Goal: Task Accomplishment & Management: Complete application form

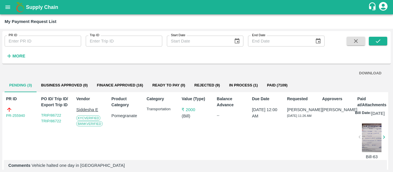
scroll to position [36, 0]
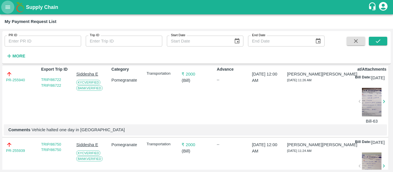
click at [7, 9] on icon "open drawer" at bounding box center [8, 7] width 6 height 6
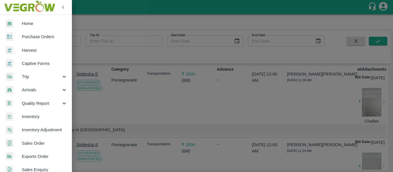
scroll to position [182, 10]
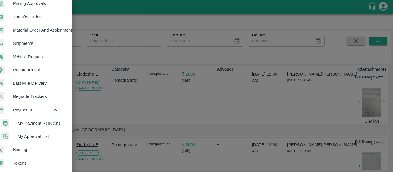
click at [46, 124] on span "My Payment Requests" at bounding box center [38, 123] width 41 height 6
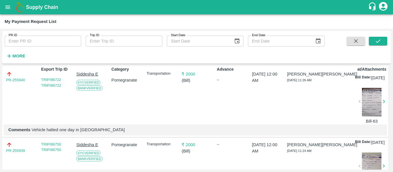
scroll to position [0, 0]
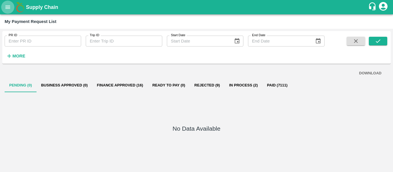
click at [10, 7] on icon "open drawer" at bounding box center [8, 7] width 6 height 6
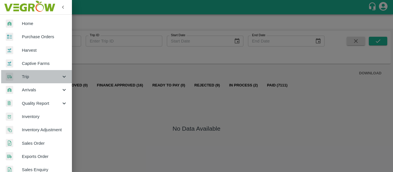
click at [64, 79] on icon at bounding box center [64, 77] width 6 height 6
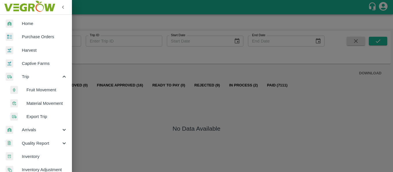
click at [39, 90] on span "Fruit Movement" at bounding box center [46, 90] width 41 height 6
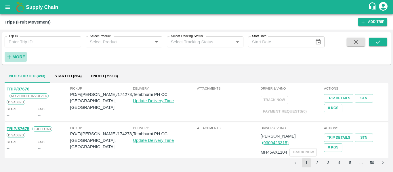
click at [22, 54] on h6 "More" at bounding box center [18, 56] width 13 height 7
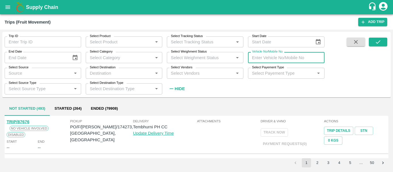
click at [259, 58] on input "Vehicle No/Mobile No" at bounding box center [286, 57] width 77 height 11
type input "3372"
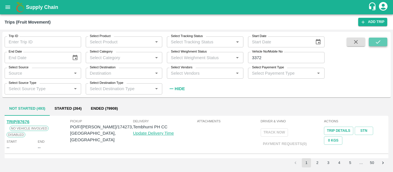
click at [382, 43] on button "submit" at bounding box center [378, 42] width 18 height 9
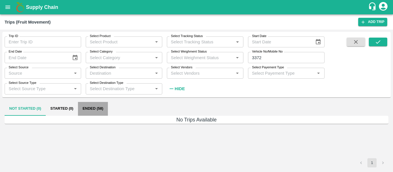
click at [90, 106] on button "Ended (58)" at bounding box center [93, 109] width 30 height 14
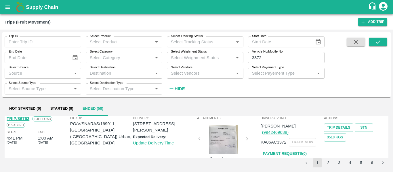
scroll to position [3, 0]
click at [292, 149] on link "Payment Requests( 0 )" at bounding box center [285, 154] width 48 height 10
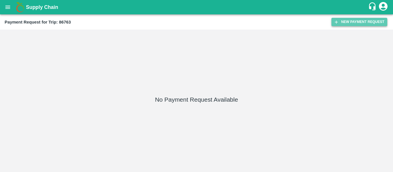
click at [357, 19] on button "New Payment Request" at bounding box center [360, 22] width 56 height 8
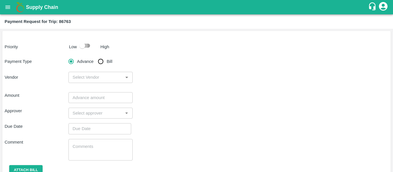
click at [88, 46] on input "checkbox" at bounding box center [82, 45] width 33 height 11
checkbox input "true"
click at [102, 61] on input "Bill" at bounding box center [101, 62] width 12 height 12
radio input "true"
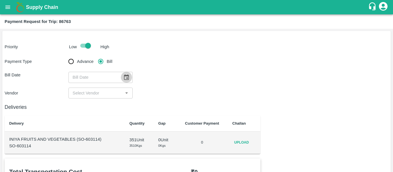
click at [126, 76] on icon "Choose date" at bounding box center [126, 77] width 5 height 5
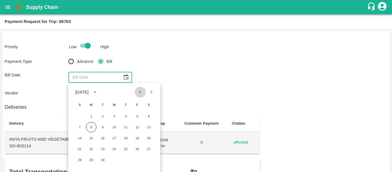
click at [141, 93] on icon "Previous month" at bounding box center [140, 92] width 6 height 6
click at [113, 150] on button "20" at bounding box center [114, 149] width 10 height 10
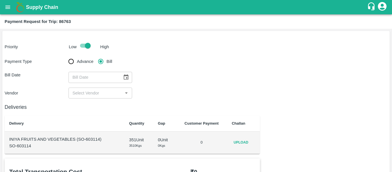
type input "20/08/2025"
click at [125, 92] on icon "Open" at bounding box center [127, 93] width 6 height 6
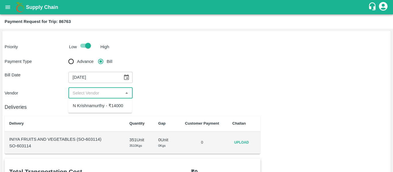
click at [109, 109] on div "N Krishnamurthy - ₹14000" at bounding box center [98, 106] width 50 height 6
type input "N Krishnamurthy - ₹14000"
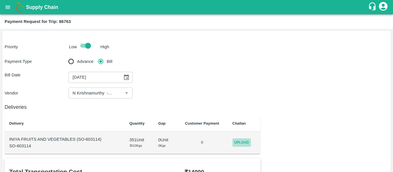
click at [242, 142] on span "Upload" at bounding box center [242, 143] width 18 height 8
click at [0, 0] on input "Upload" at bounding box center [0, 0] width 0 height 0
click at [26, 147] on p "SO-603114" at bounding box center [64, 146] width 111 height 6
copy p "603114"
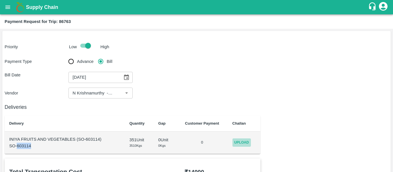
click at [245, 140] on span "Upload" at bounding box center [242, 143] width 18 height 8
click at [0, 0] on input "Upload" at bounding box center [0, 0] width 0 height 0
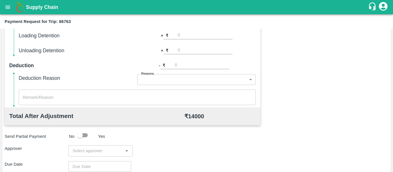
scroll to position [214, 0]
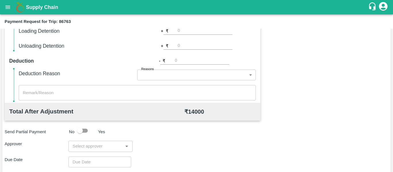
click at [100, 142] on div "​" at bounding box center [101, 146] width 64 height 11
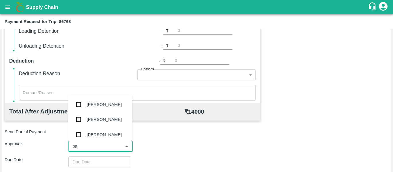
type input "pal"
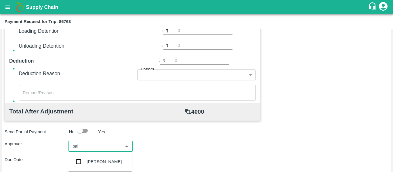
click at [100, 159] on div "Palwinder Singh" at bounding box center [100, 162] width 64 height 15
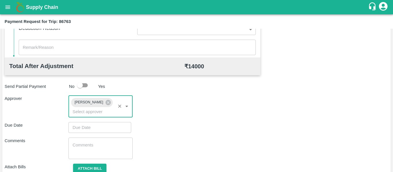
scroll to position [283, 0]
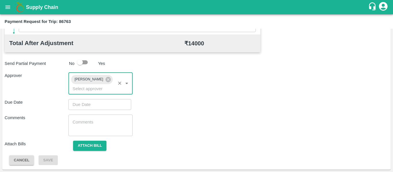
type input "DD/MM/YYYY hh:mm aa"
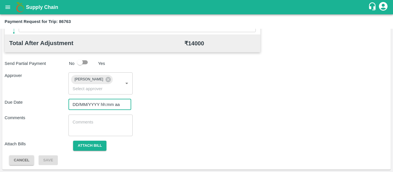
click at [96, 106] on input "DD/MM/YYYY hh:mm aa" at bounding box center [98, 104] width 59 height 11
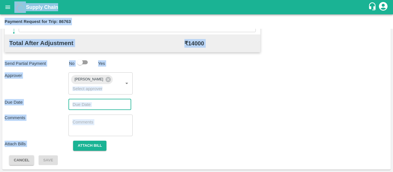
type input "DD/MM/YYYY hh:mm aa"
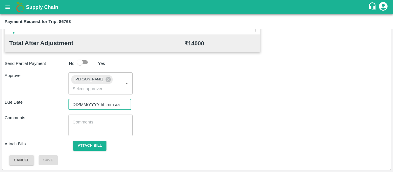
click at [104, 106] on input "DD/MM/YYYY hh:mm aa" at bounding box center [98, 104] width 59 height 11
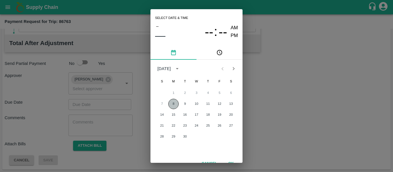
click at [178, 103] on button "8" at bounding box center [173, 104] width 10 height 10
type input "08/09/2025 12:00 AM"
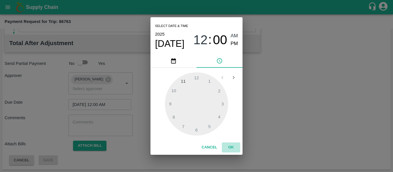
click at [230, 144] on button "OK" at bounding box center [231, 148] width 18 height 10
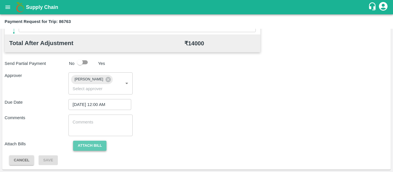
click at [93, 145] on button "Attach bill" at bounding box center [89, 146] width 33 height 10
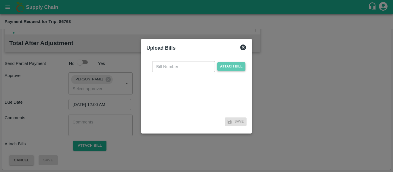
click at [237, 69] on span "Attach bill" at bounding box center [231, 66] width 28 height 8
click at [0, 0] on input "Attach bill" at bounding box center [0, 0] width 0 height 0
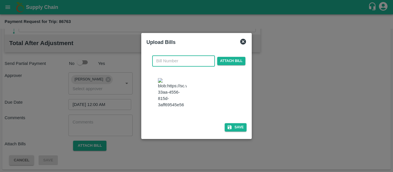
click at [176, 62] on input "text" at bounding box center [183, 61] width 63 height 11
type input "001"
click at [233, 133] on div "001 ​ Attach bill Save" at bounding box center [197, 92] width 100 height 83
click at [235, 132] on button "Save" at bounding box center [236, 128] width 22 height 8
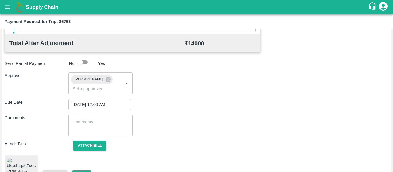
scroll to position [316, 0]
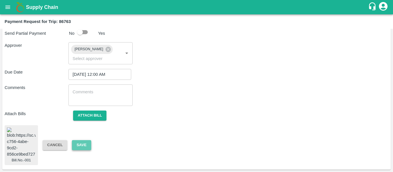
click at [88, 144] on button "Save" at bounding box center [81, 145] width 19 height 10
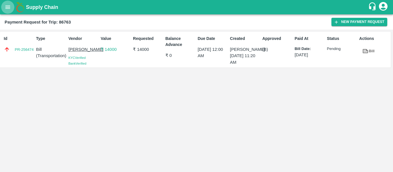
click at [10, 9] on icon "open drawer" at bounding box center [7, 6] width 5 height 3
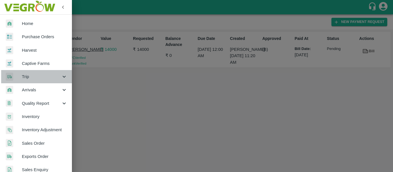
click at [60, 83] on div "Trip" at bounding box center [36, 76] width 72 height 13
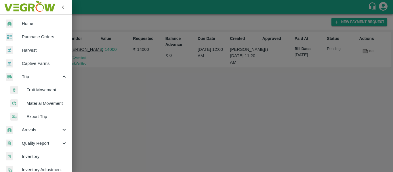
click at [42, 88] on span "Fruit Movement" at bounding box center [46, 90] width 41 height 6
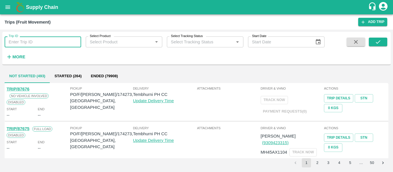
click at [22, 41] on input "Trip ID" at bounding box center [43, 42] width 77 height 11
paste input "86564"
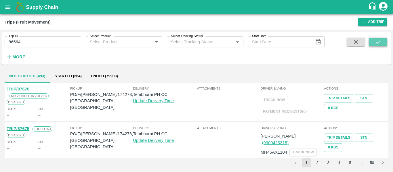
click at [381, 42] on icon "submit" at bounding box center [378, 42] width 6 height 6
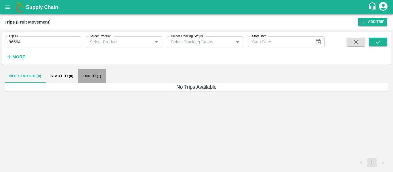
click at [91, 81] on button "Ended (1)" at bounding box center [92, 76] width 28 height 14
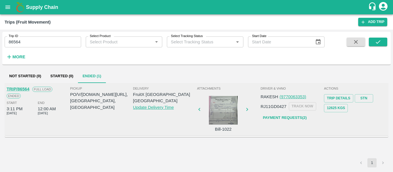
click at [102, 96] on p "PO/V/S.O.FR/170437, Shimla, Himachal Pradesh" at bounding box center [101, 101] width 63 height 19
click at [13, 60] on h6 "More" at bounding box center [18, 56] width 13 height 7
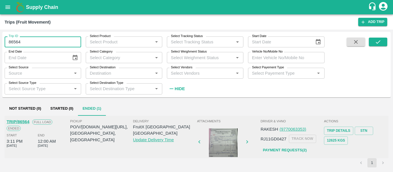
click at [14, 42] on input "86564" at bounding box center [43, 42] width 77 height 11
type input "86564"
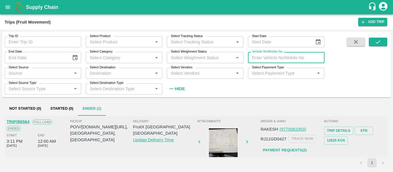
click at [254, 61] on input "Vehicle No/Mobile No" at bounding box center [286, 57] width 77 height 11
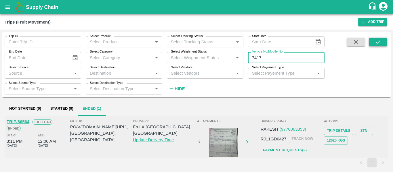
type input "7417"
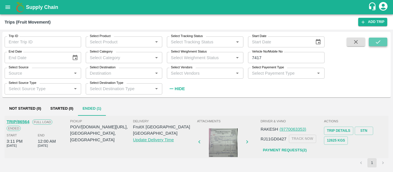
click at [376, 39] on icon "submit" at bounding box center [378, 42] width 6 height 6
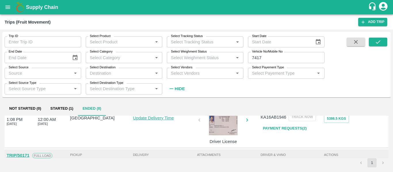
scroll to position [22, 0]
click at [61, 107] on button "Started (1)" at bounding box center [62, 109] width 32 height 14
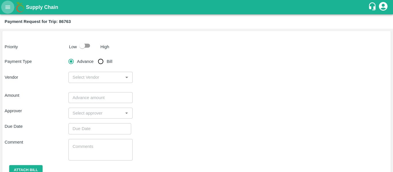
click at [7, 9] on icon "open drawer" at bounding box center [8, 7] width 6 height 6
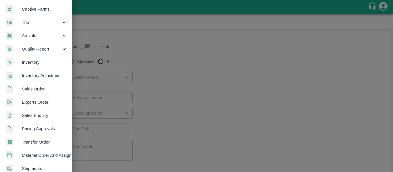
scroll to position [55, 0]
click at [35, 94] on link "Sales Order" at bounding box center [36, 88] width 72 height 13
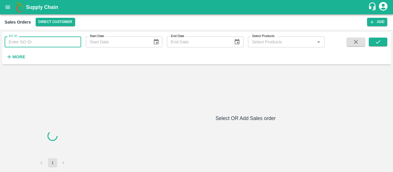
click at [24, 46] on input "SO ID" at bounding box center [43, 42] width 77 height 11
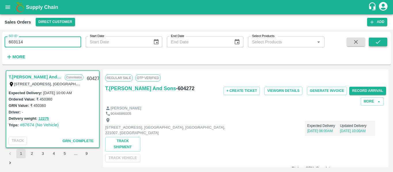
type input "603114"
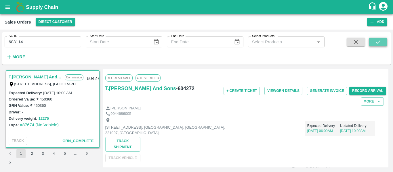
click at [376, 44] on icon "submit" at bounding box center [378, 42] width 6 height 6
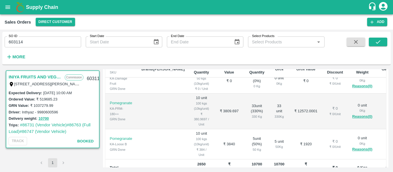
scroll to position [211, 0]
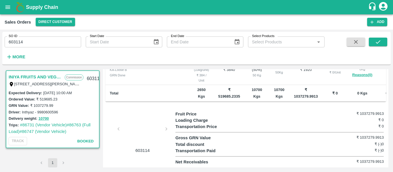
click at [149, 123] on div at bounding box center [142, 131] width 43 height 31
